Goal: Check status

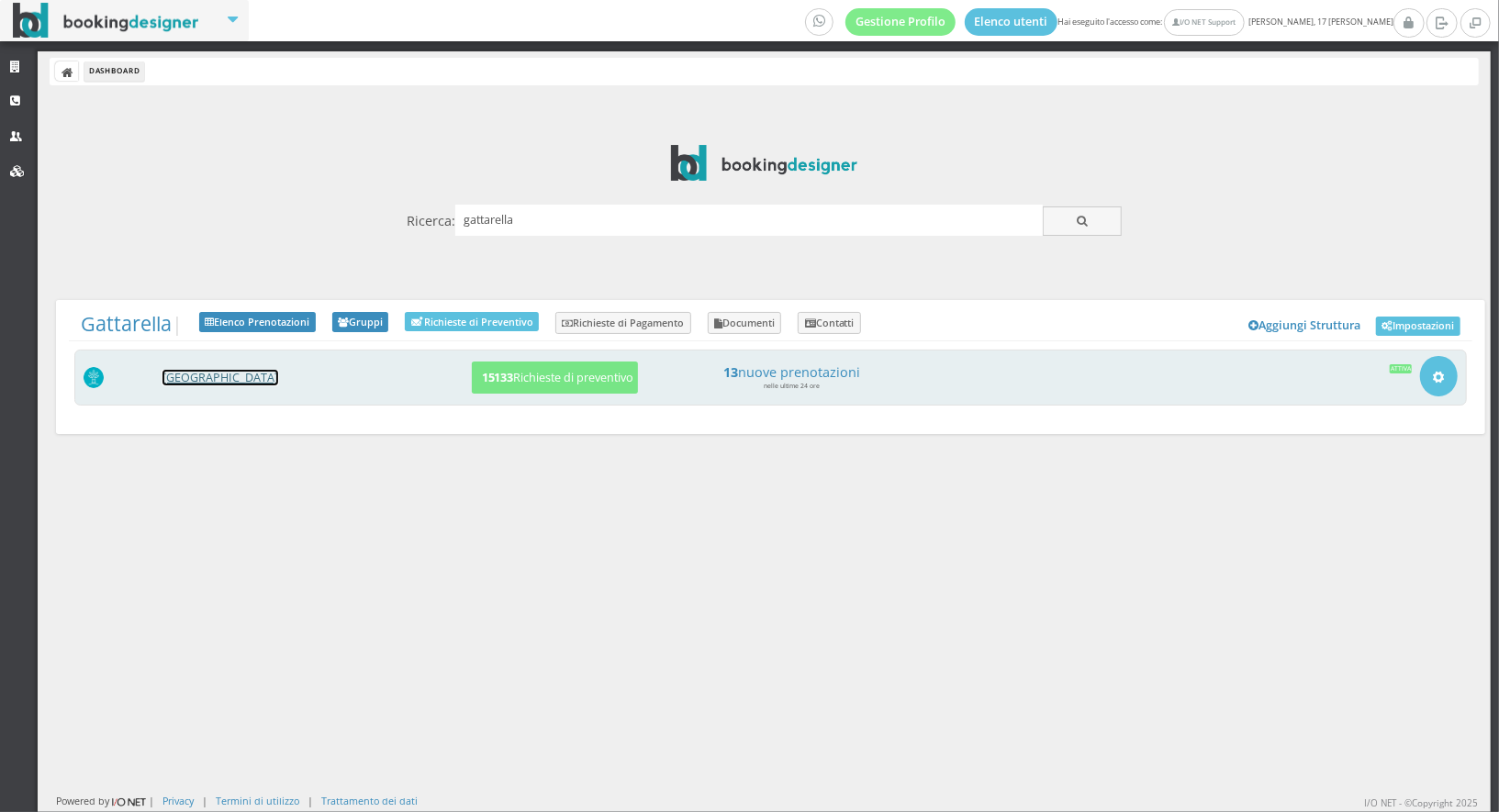
click at [190, 372] on link "[GEOGRAPHIC_DATA]" at bounding box center [221, 377] width 116 height 16
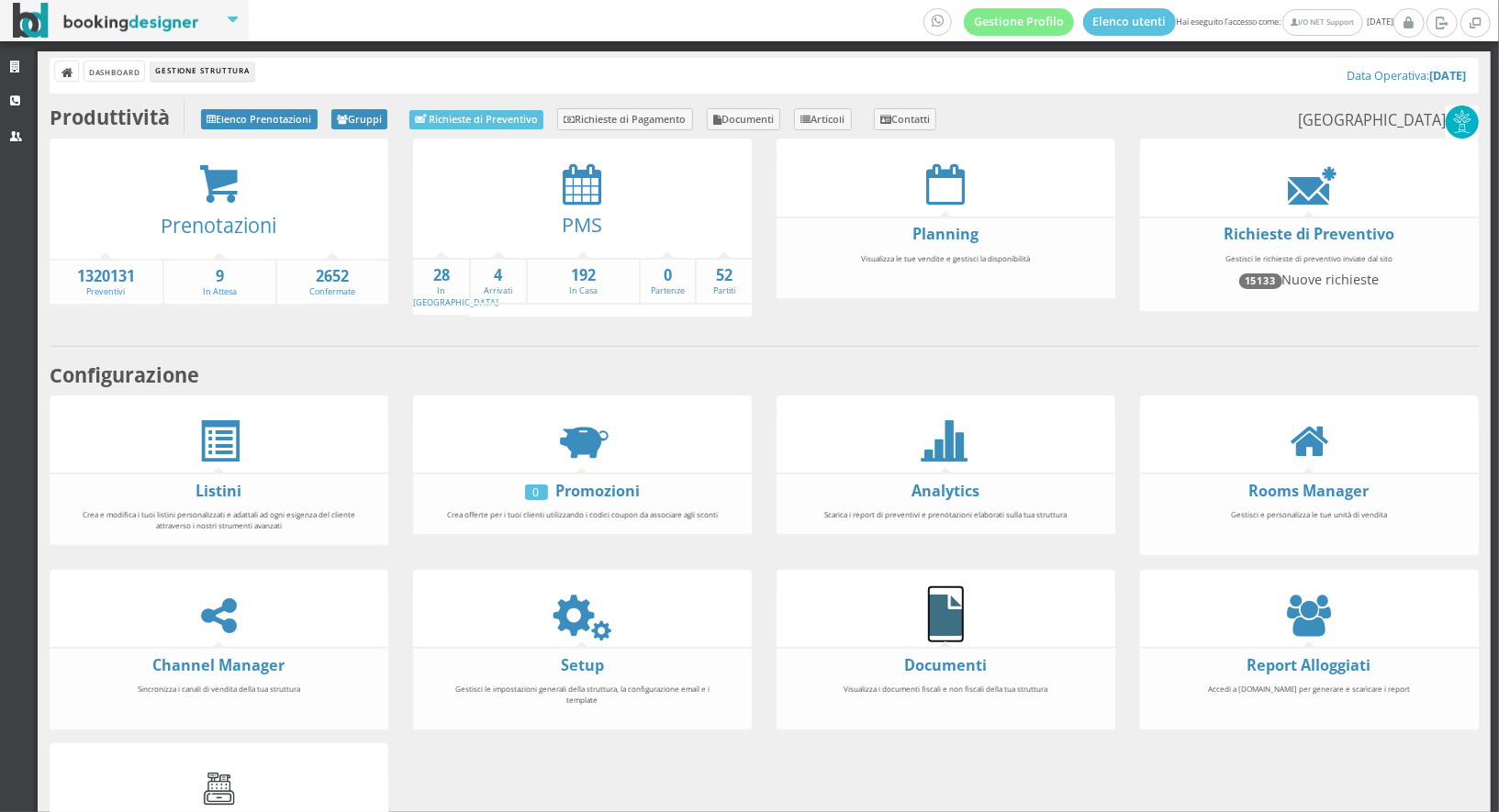
click at [949, 604] on icon at bounding box center [946, 616] width 36 height 41
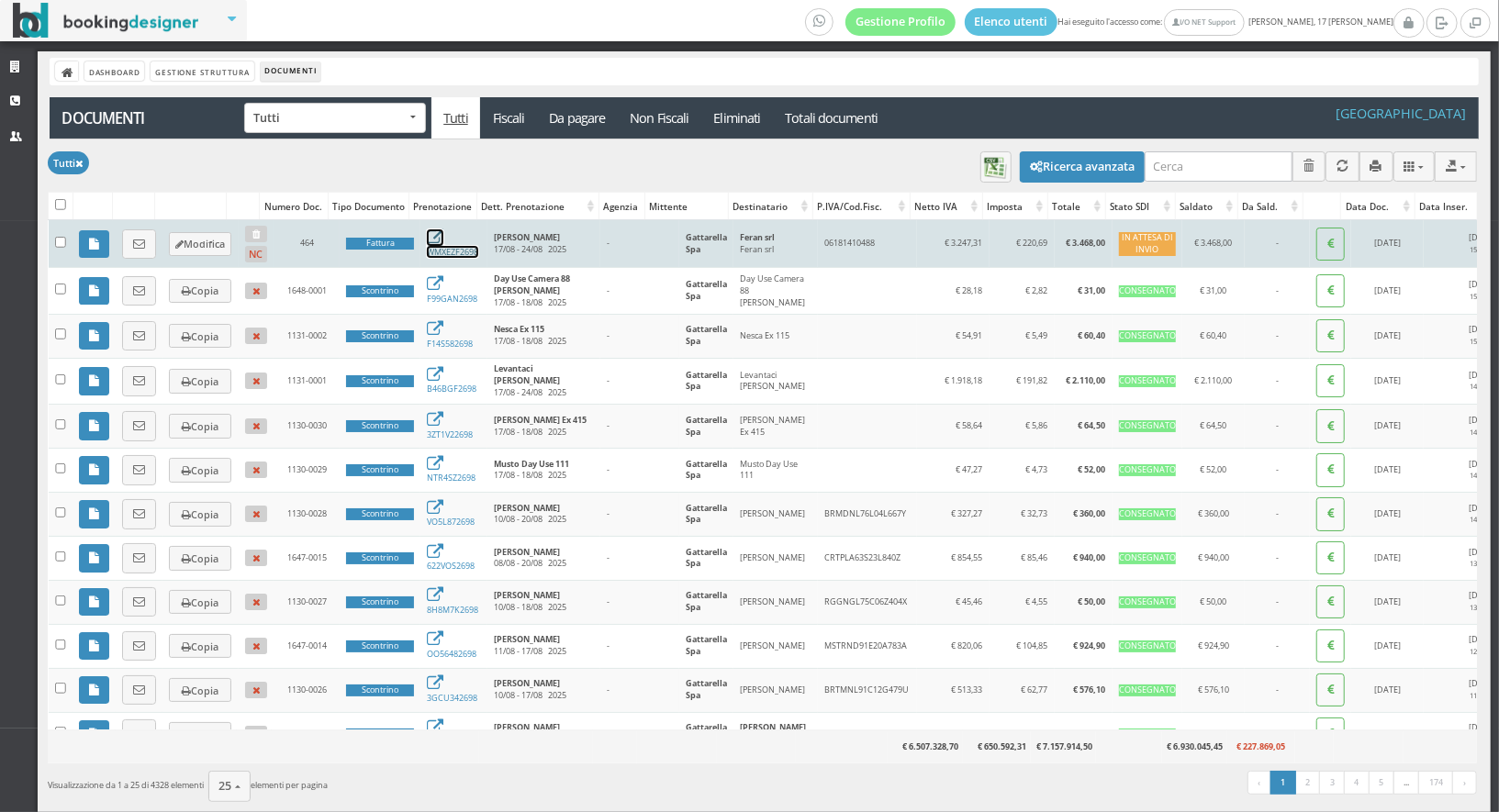
click at [442, 249] on link "WMXEZF2698" at bounding box center [452, 246] width 51 height 24
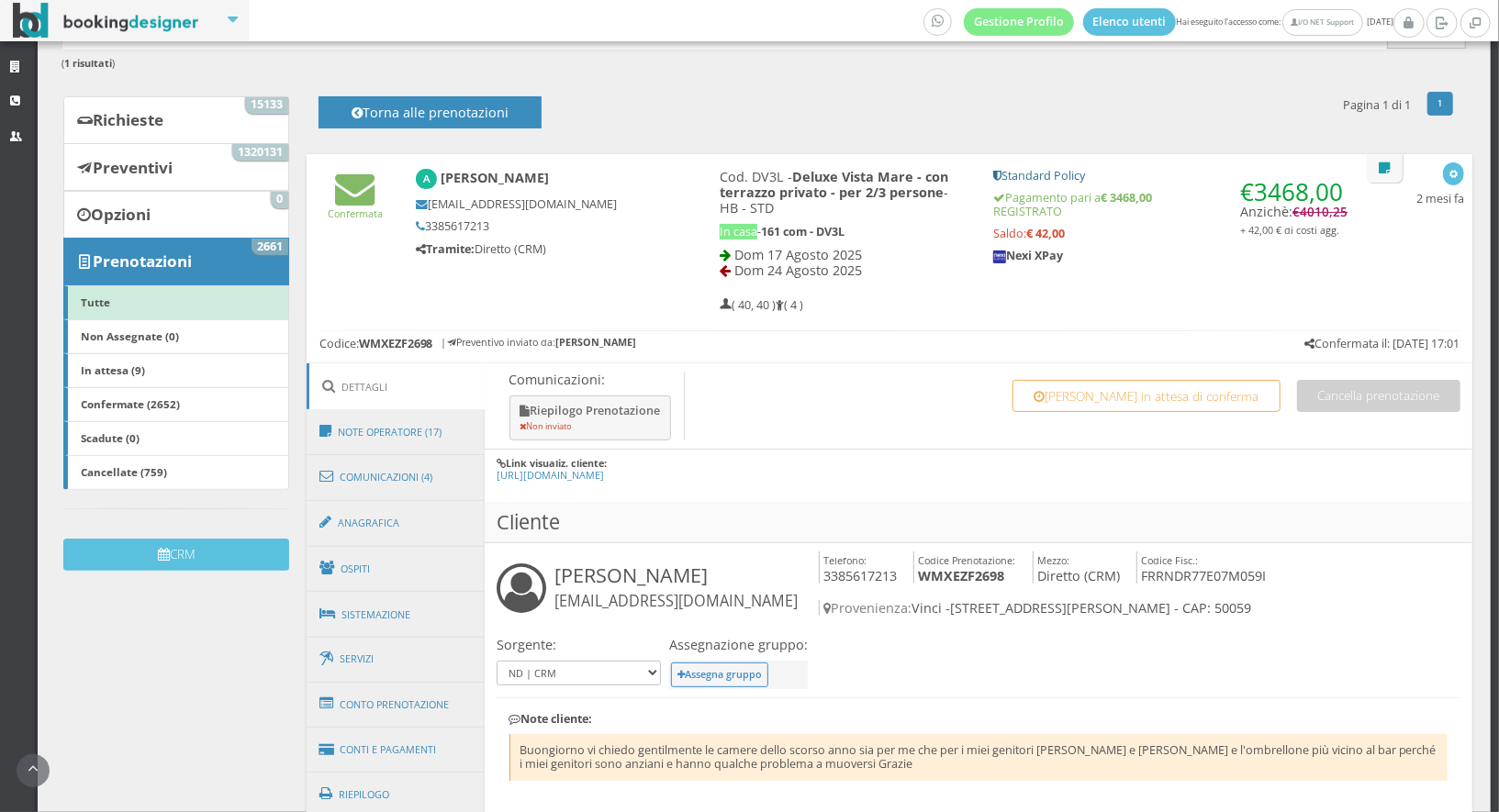
scroll to position [167, 0]
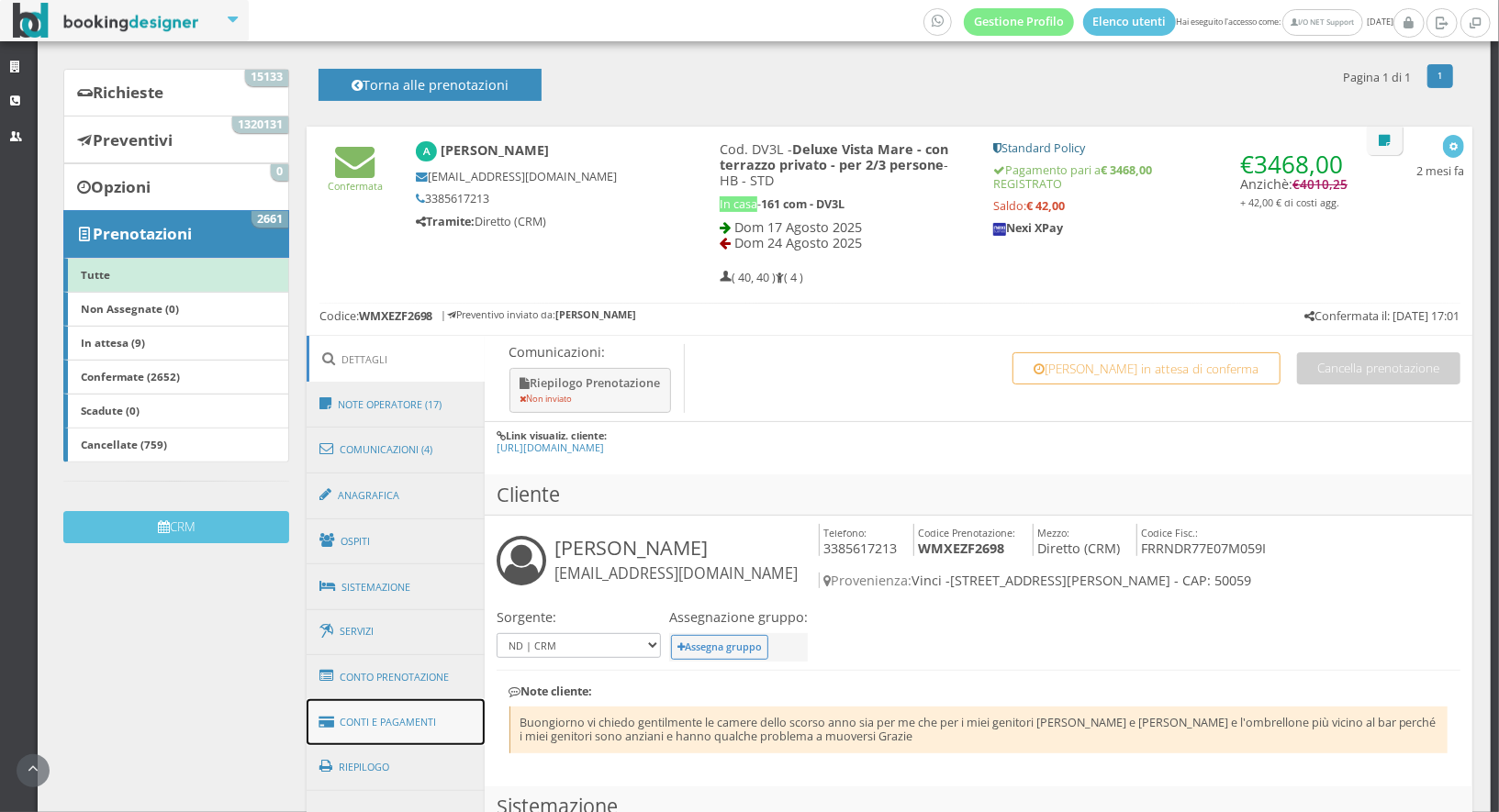
click at [381, 712] on link "Conti e Pagamenti" at bounding box center [396, 723] width 178 height 47
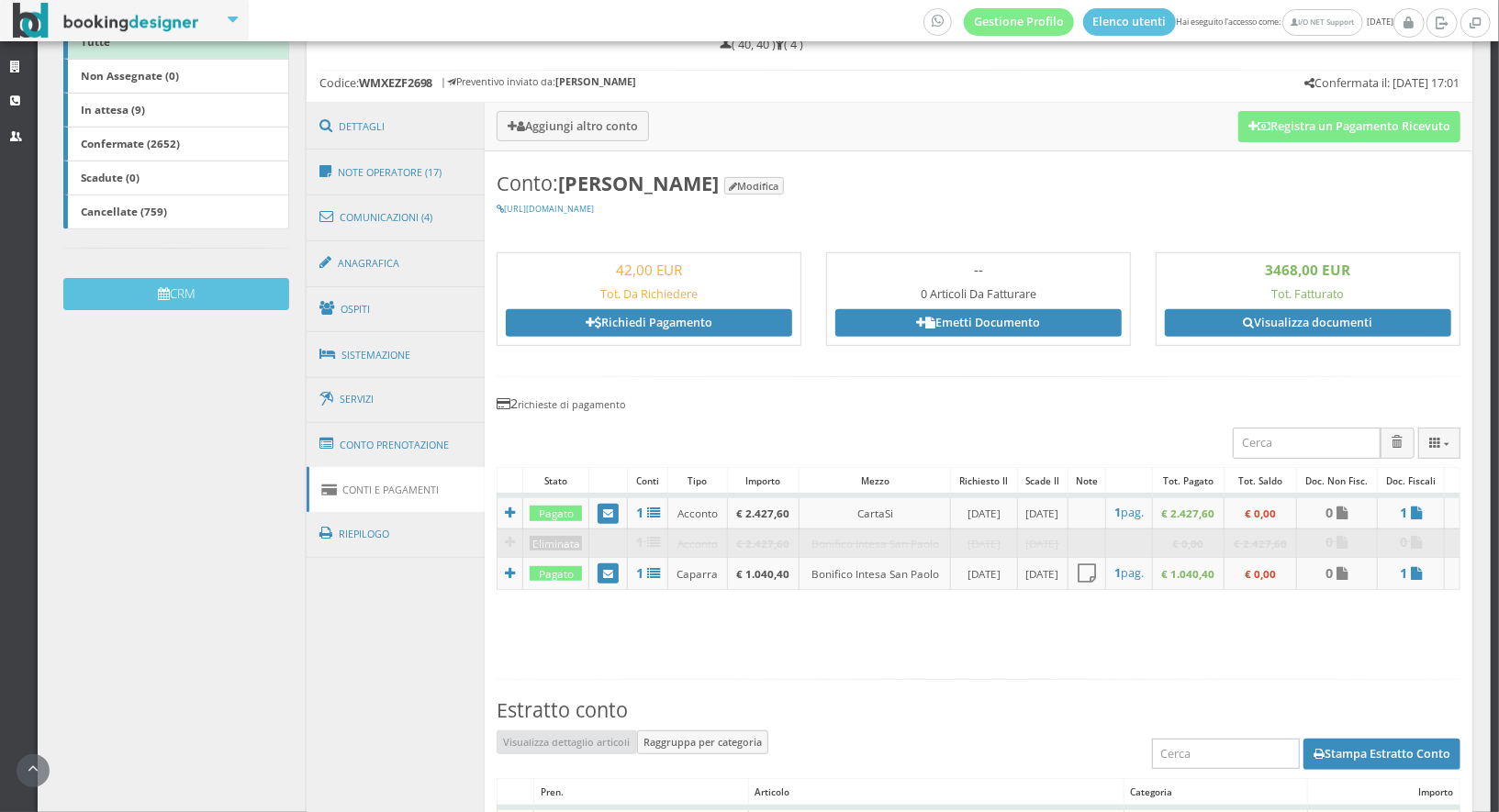
scroll to position [467, 0]
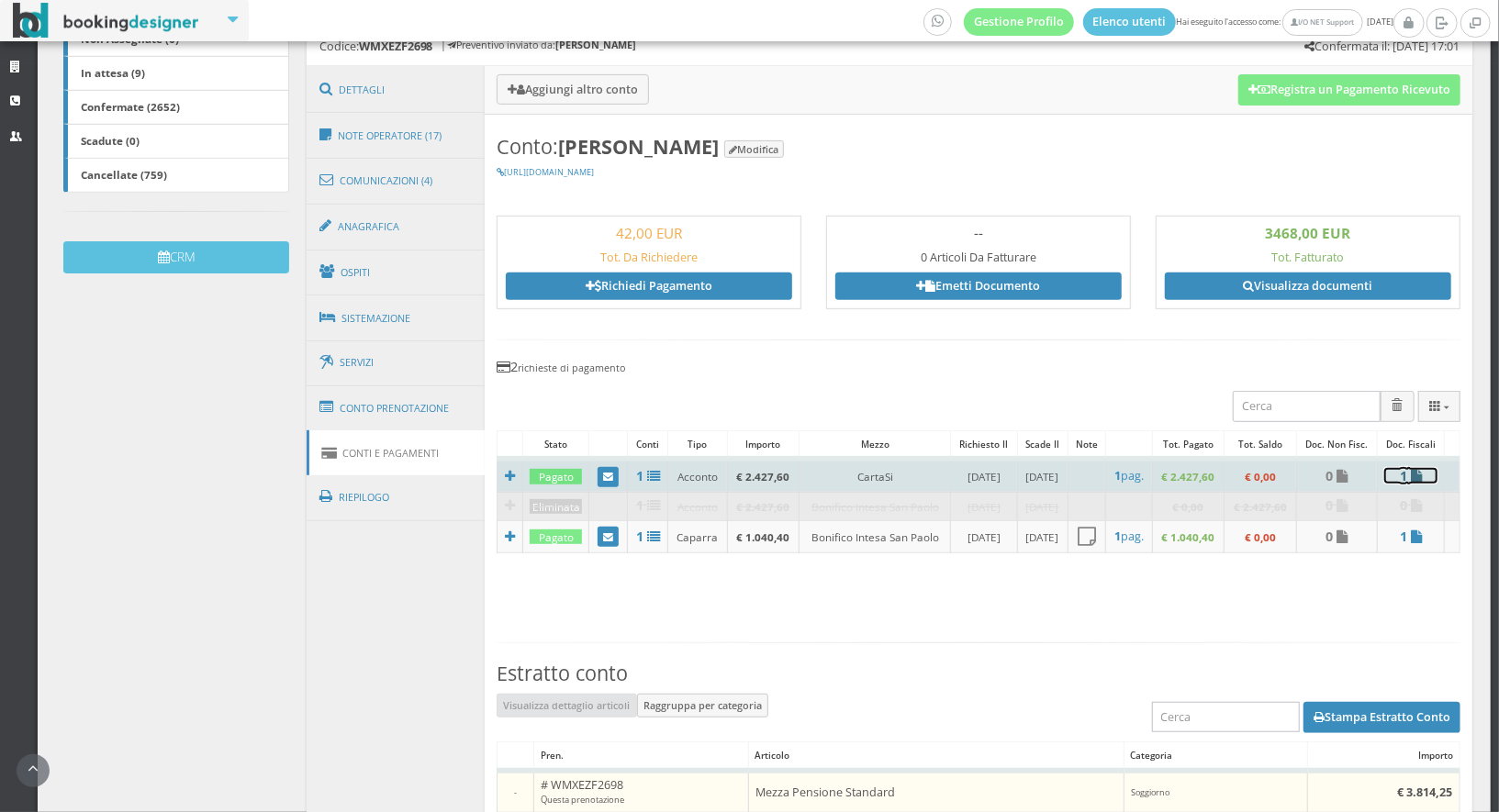
click at [1414, 470] on icon at bounding box center [1417, 476] width 11 height 13
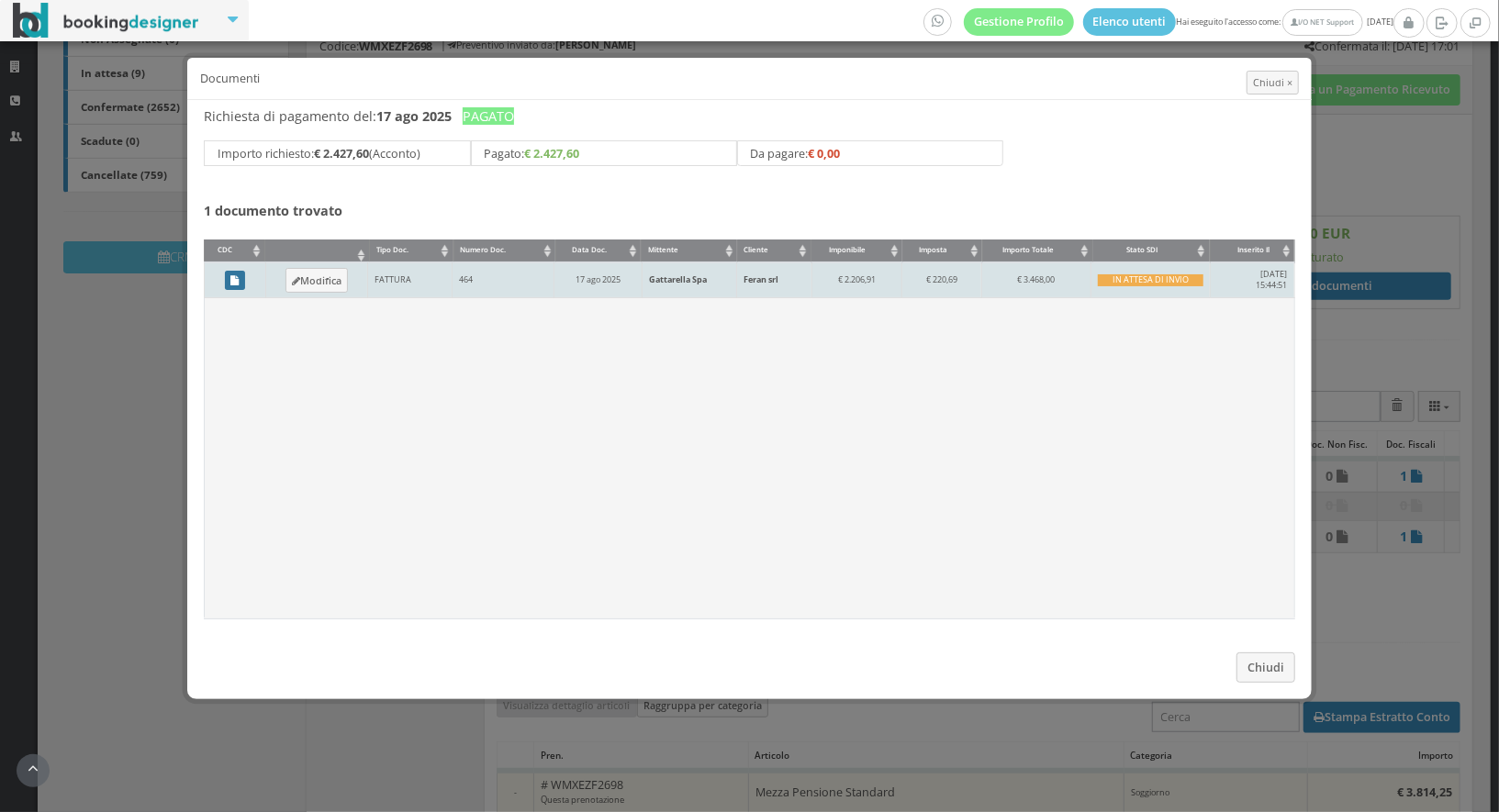
click at [237, 279] on icon at bounding box center [235, 281] width 8 height 10
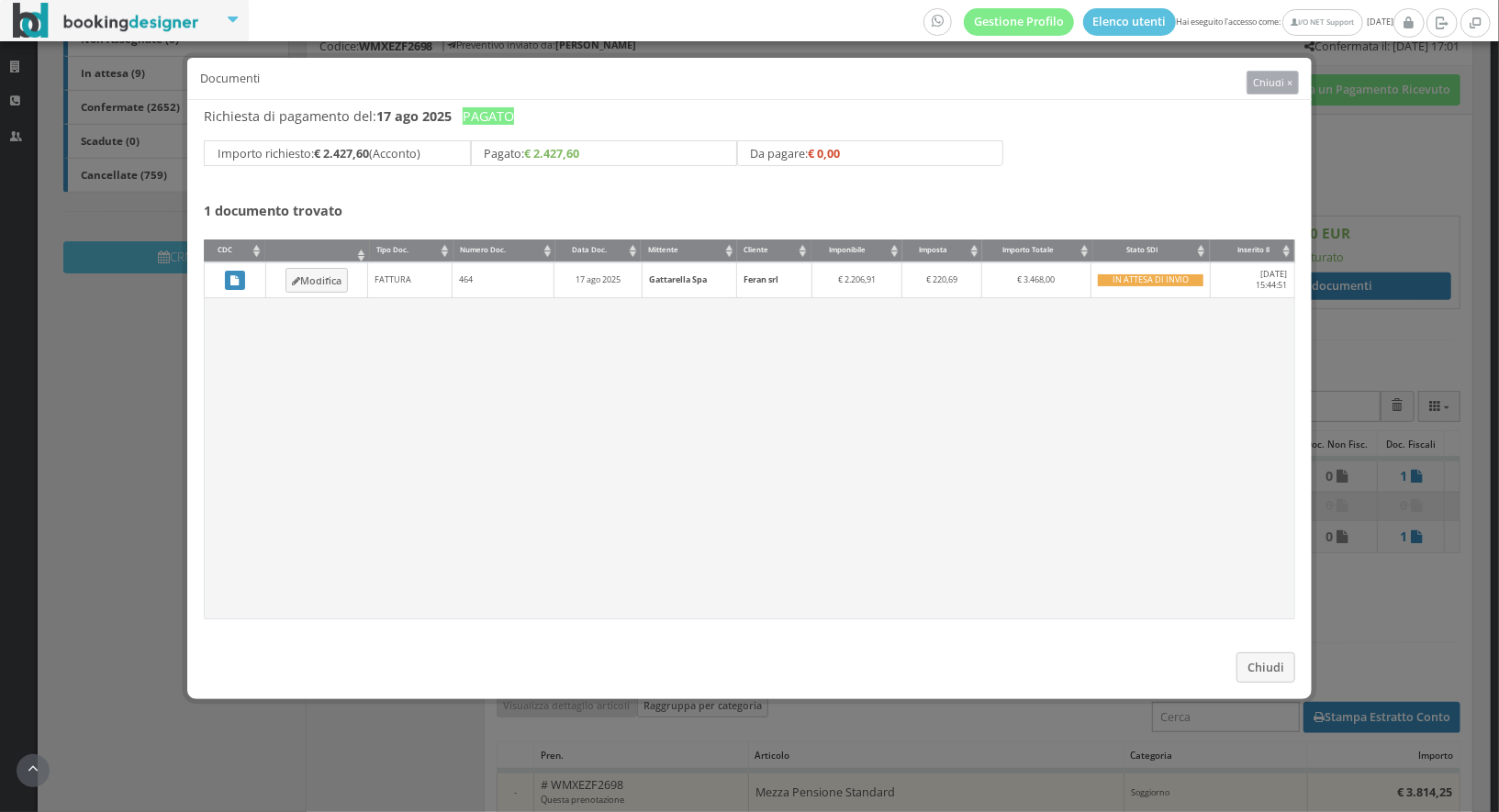
click at [1283, 71] on button "Chiudi ×" at bounding box center [1273, 83] width 53 height 24
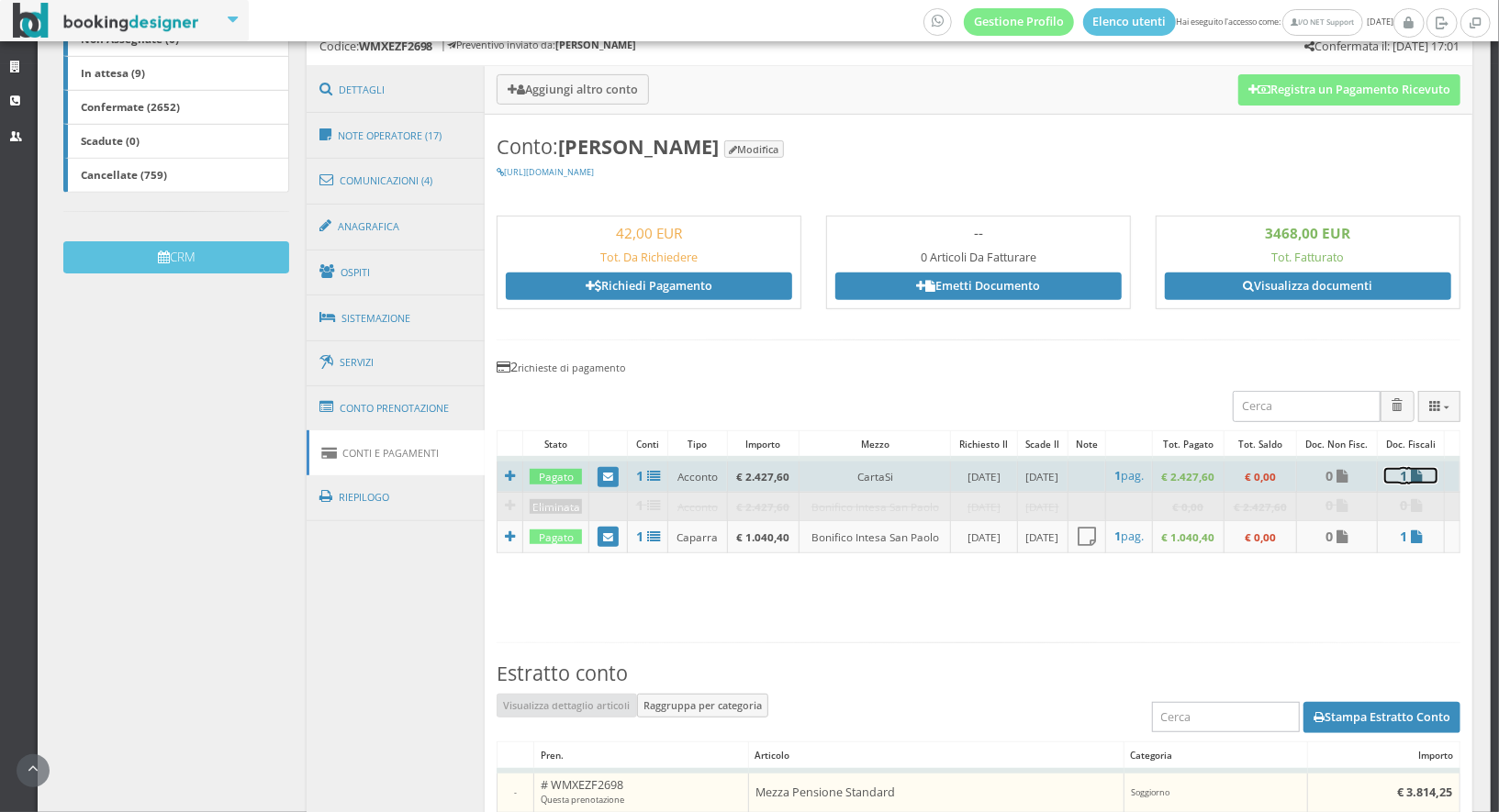
click at [1421, 472] on icon at bounding box center [1417, 476] width 11 height 13
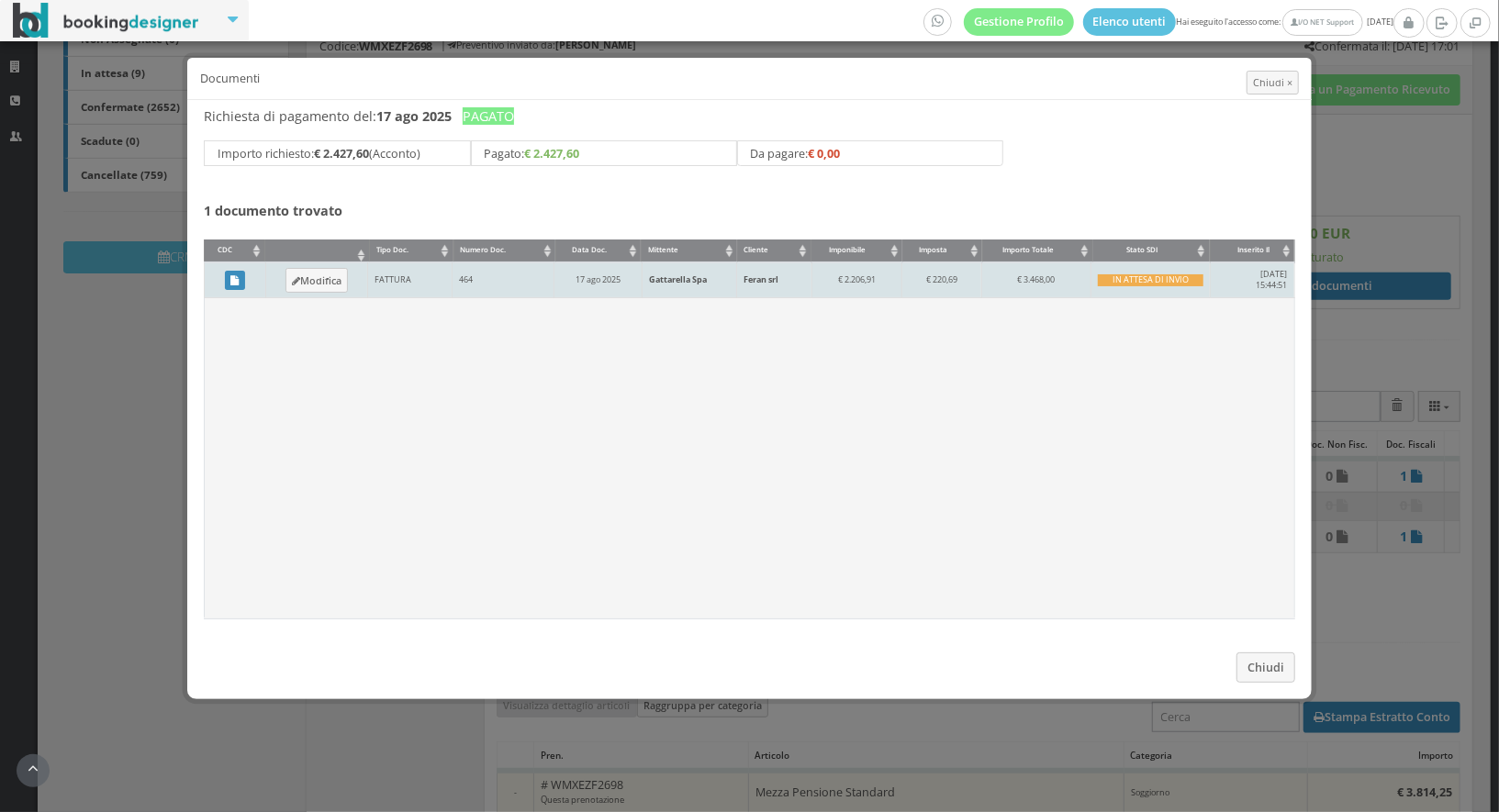
click at [1148, 281] on div "IN ATTESA DI INVIO" at bounding box center [1150, 280] width 105 height 12
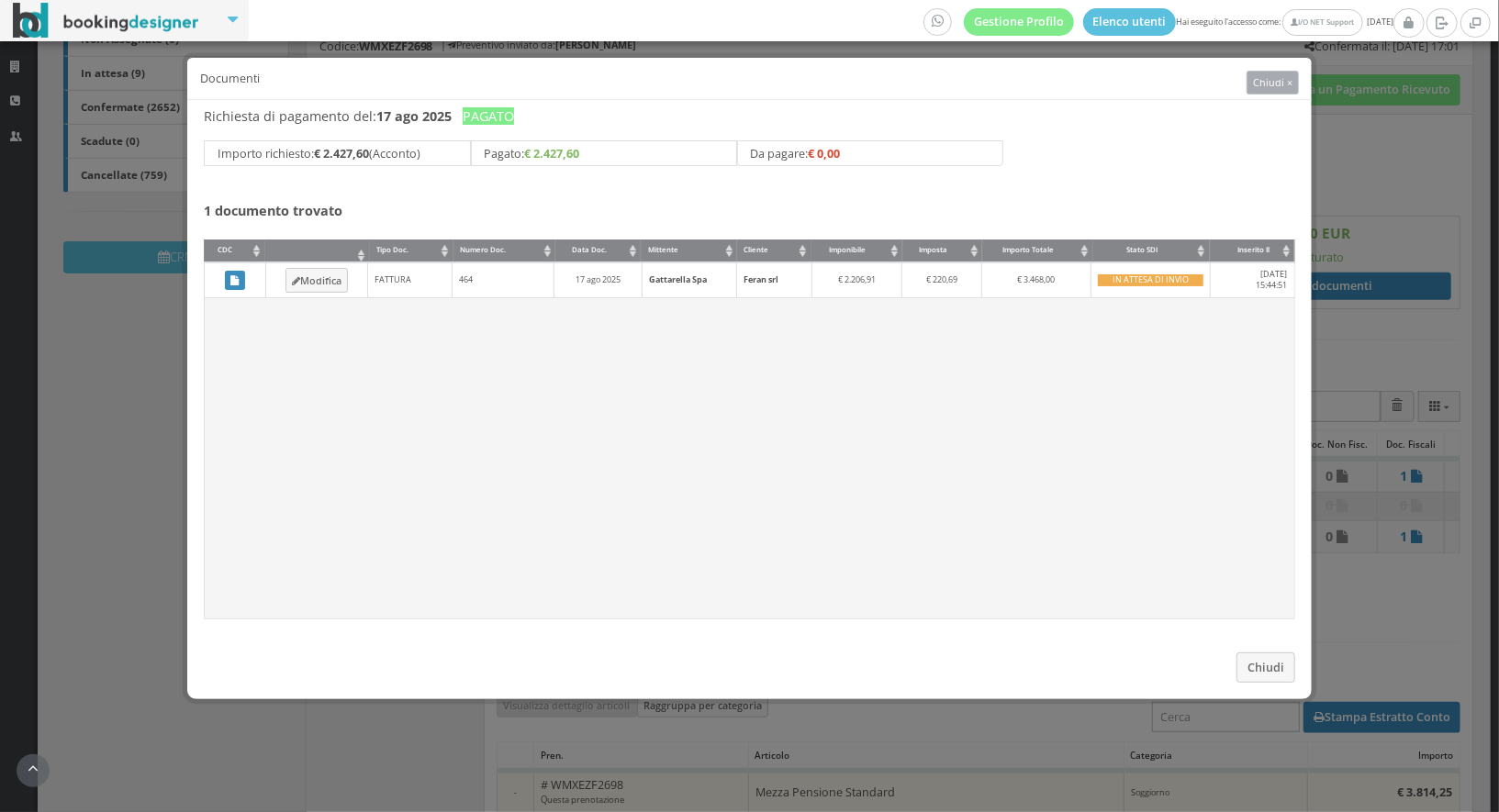
click at [1277, 83] on span "Chiudi ×" at bounding box center [1273, 81] width 39 height 14
